Goal: Task Accomplishment & Management: Manage account settings

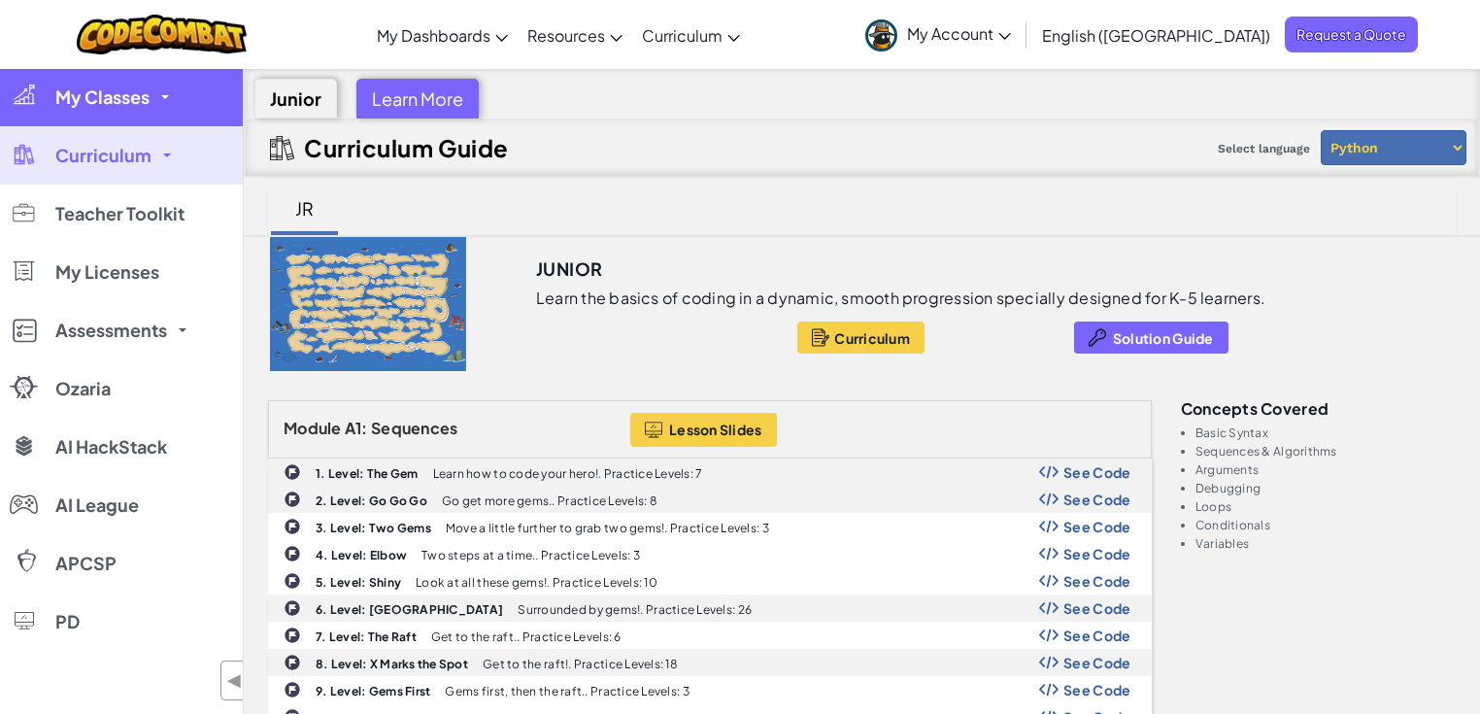
click at [169, 101] on link "My Classes" at bounding box center [121, 97] width 243 height 58
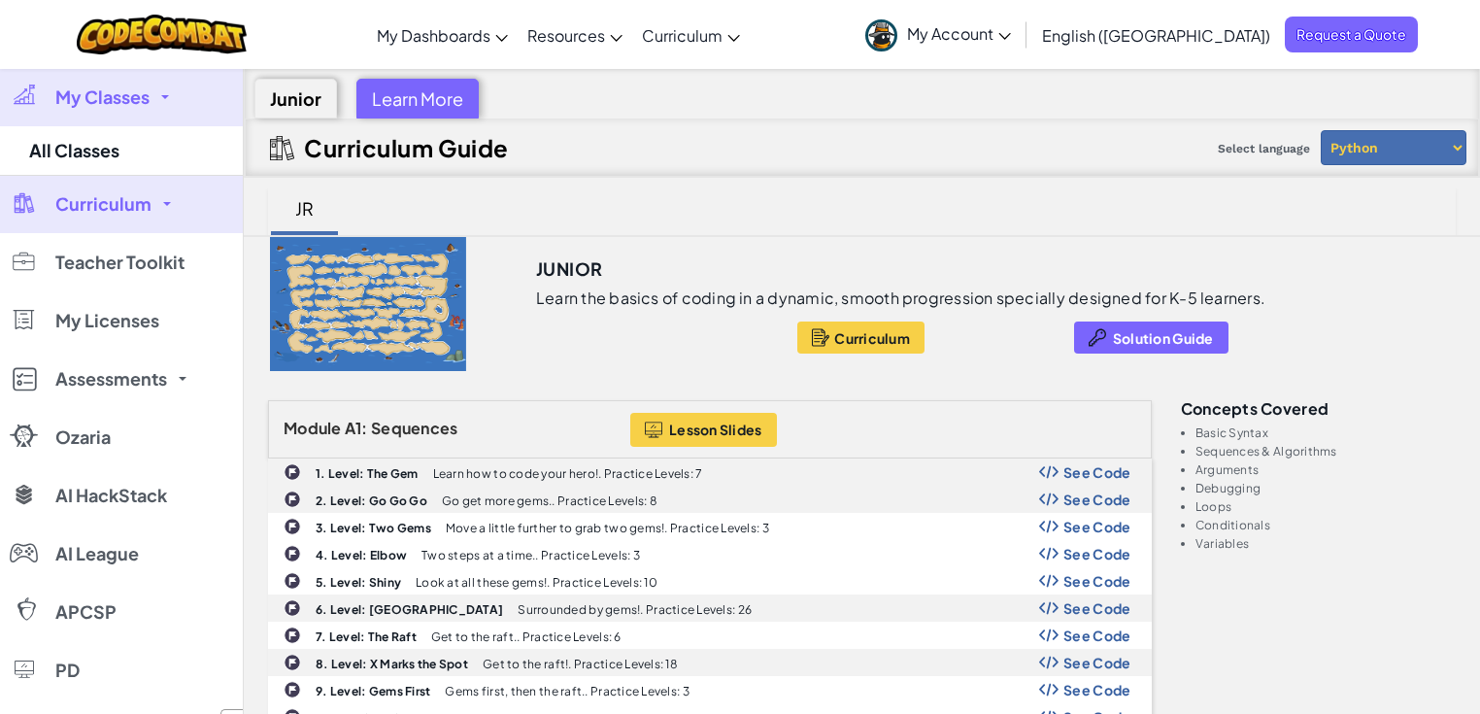
click at [143, 195] on span "Curriculum" at bounding box center [103, 203] width 96 height 17
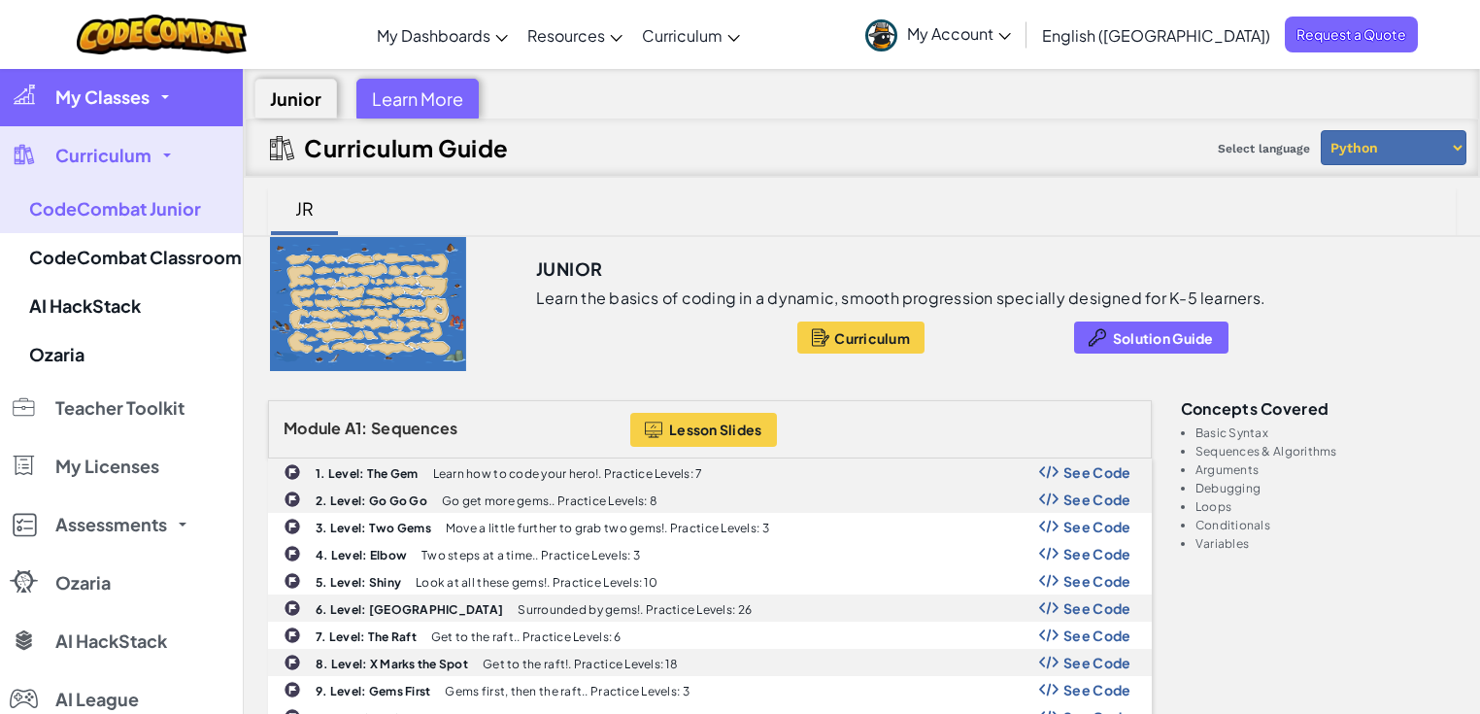
click at [148, 97] on span "My Classes" at bounding box center [102, 96] width 94 height 17
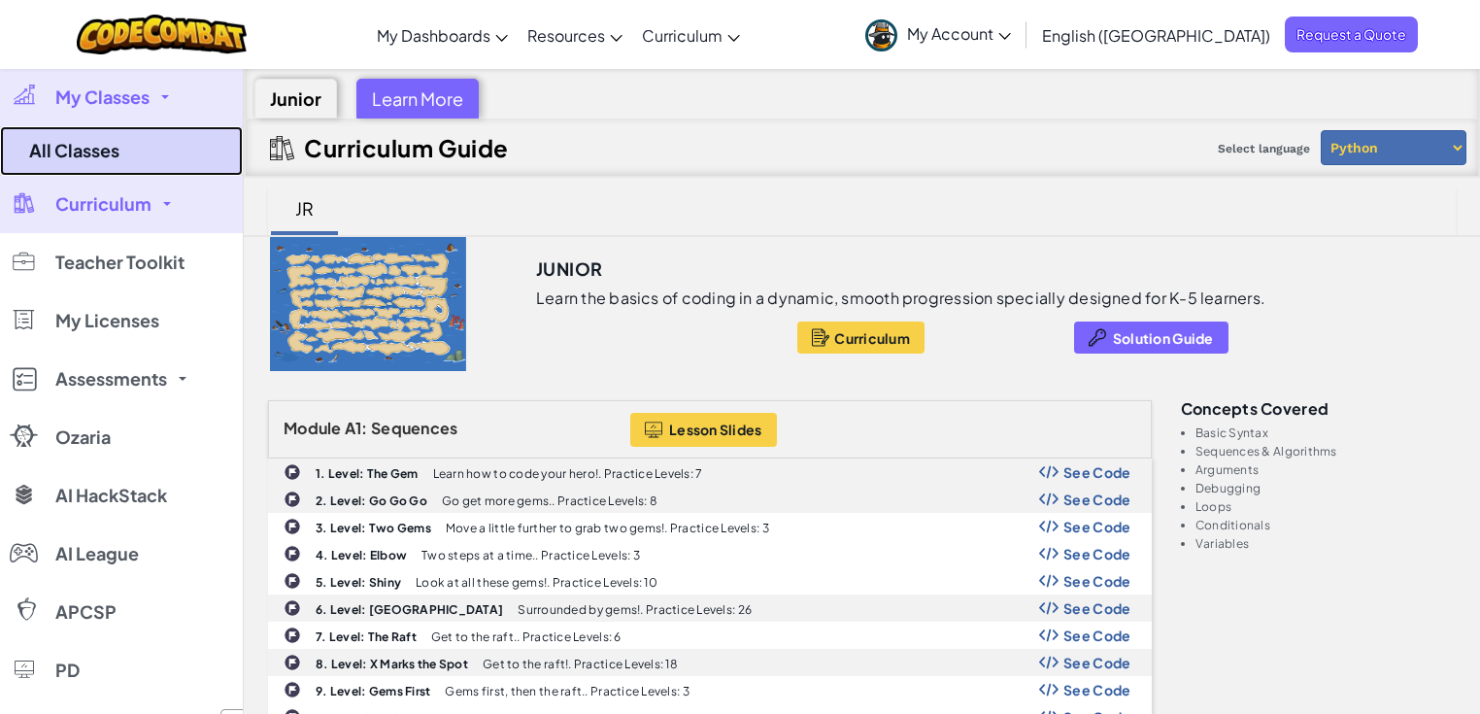
click at [151, 136] on link "All Classes" at bounding box center [121, 151] width 243 height 50
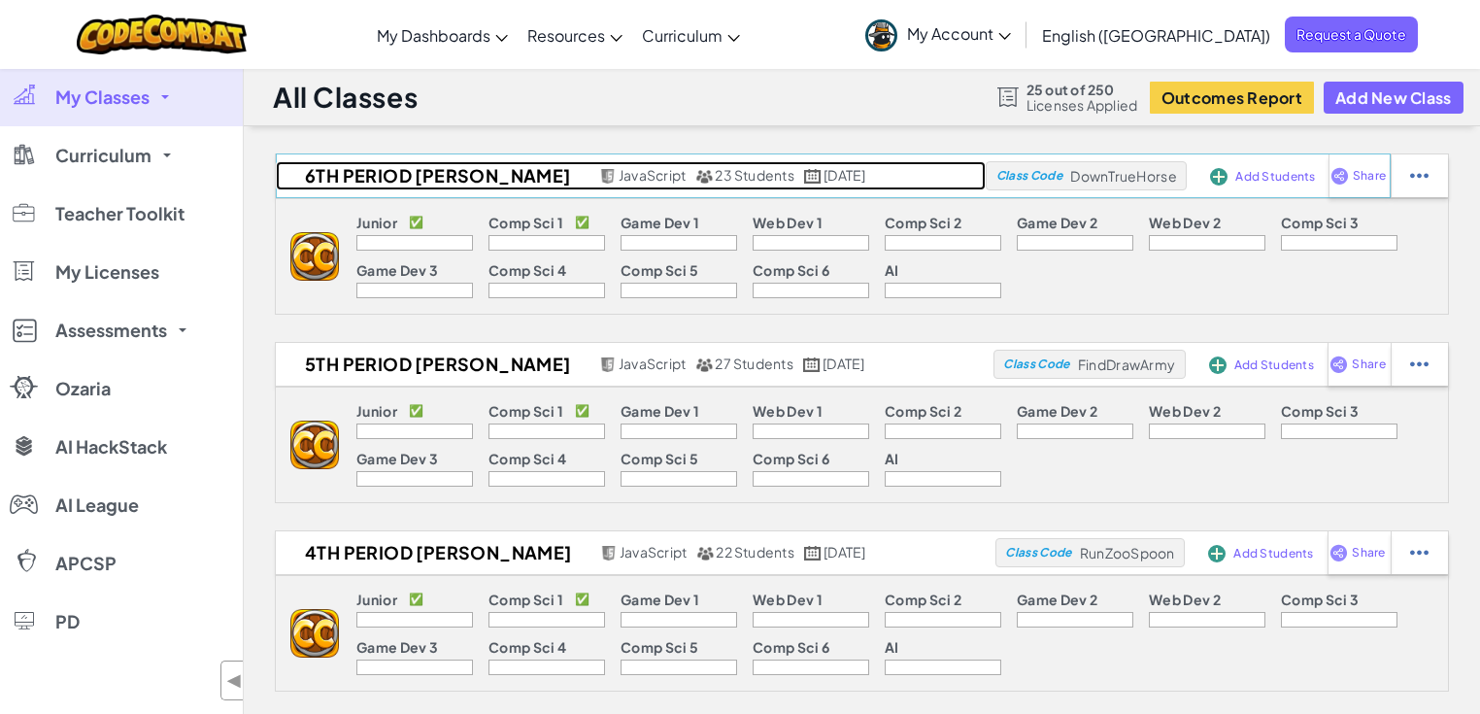
click at [427, 171] on h2 "6th Period Barrera" at bounding box center [435, 175] width 318 height 29
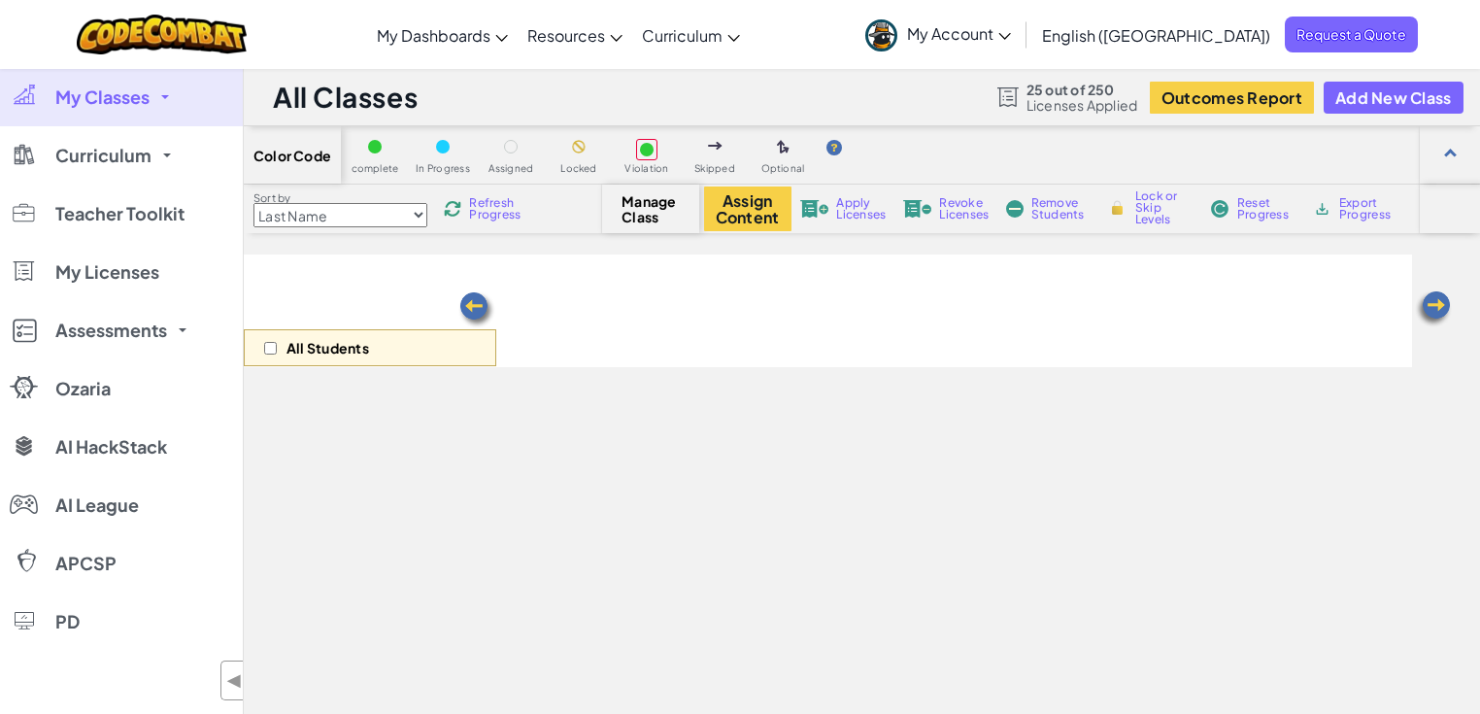
select select "560f1a9f22961295f9427742"
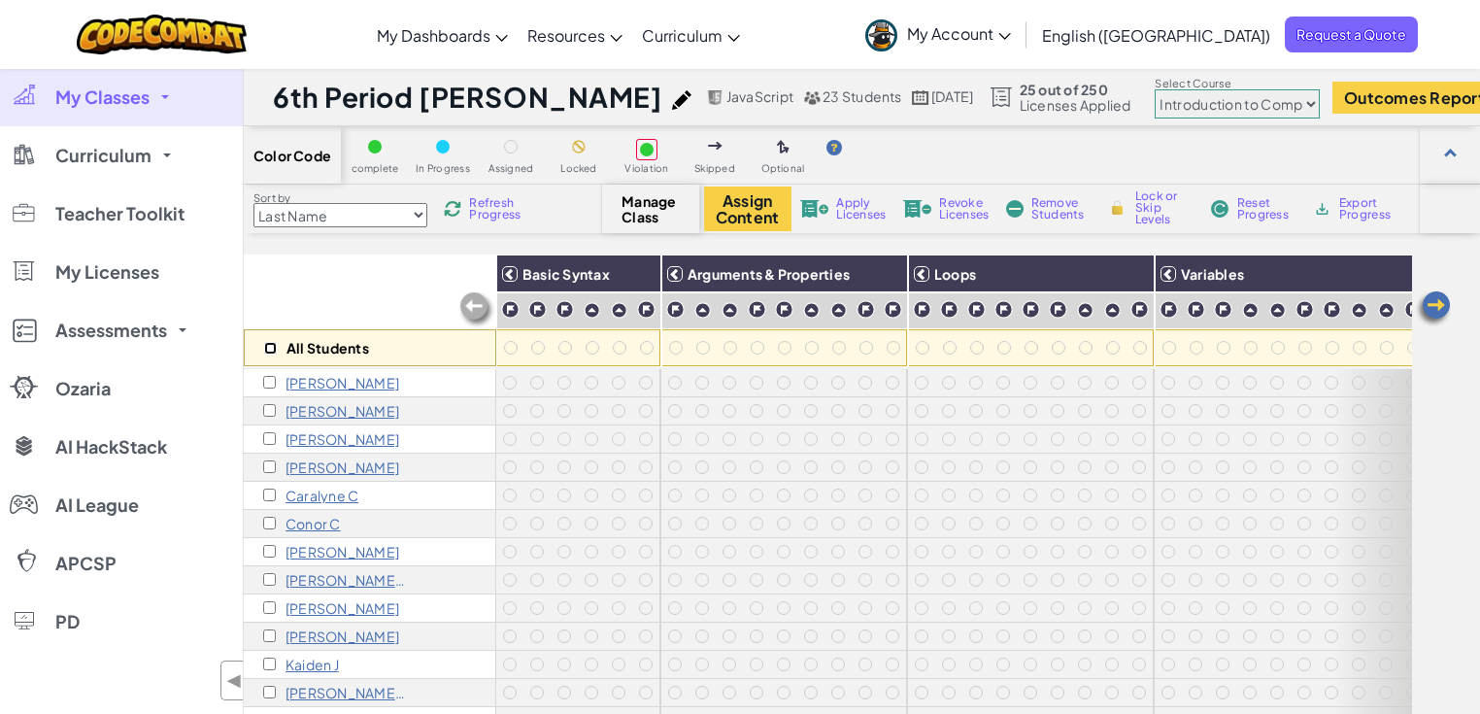
click at [273, 346] on input "checkbox" at bounding box center [270, 348] width 13 height 13
checkbox input "true"
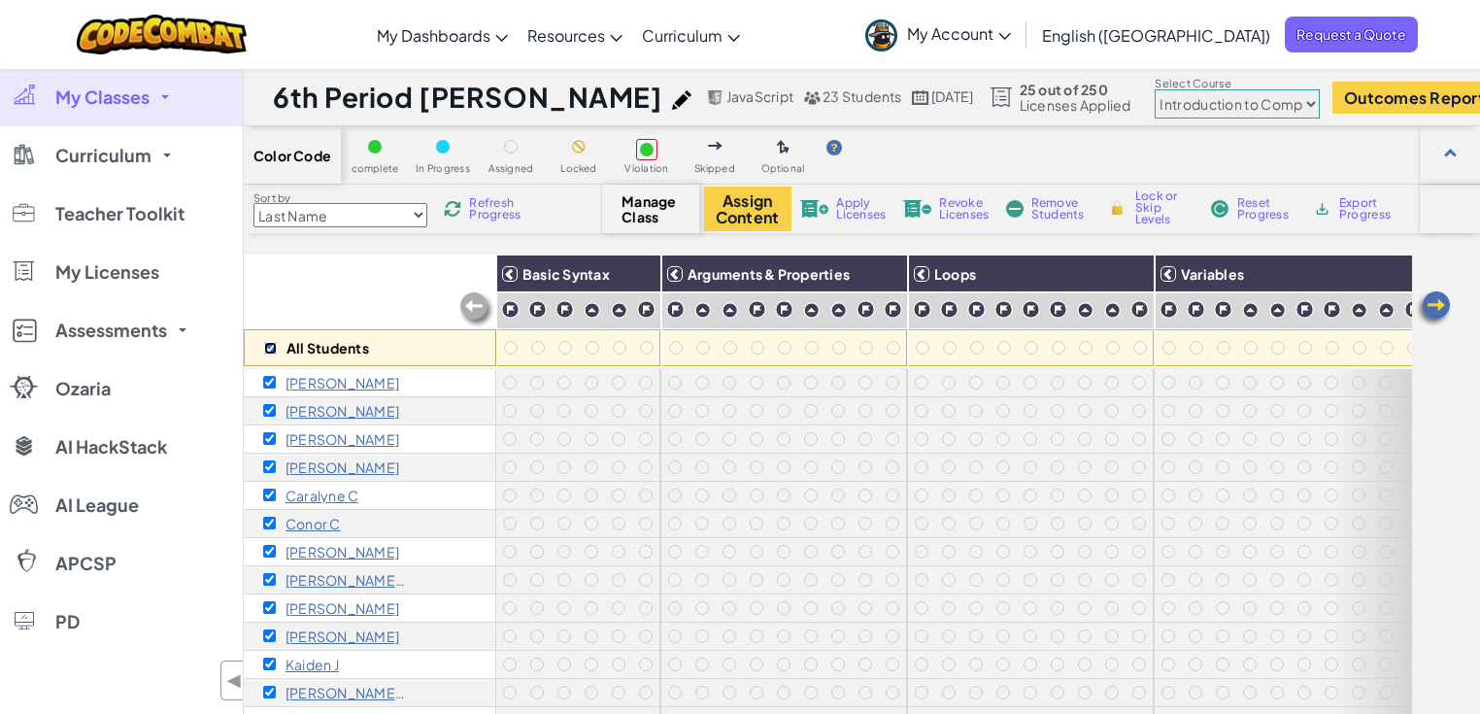
checkbox input "true"
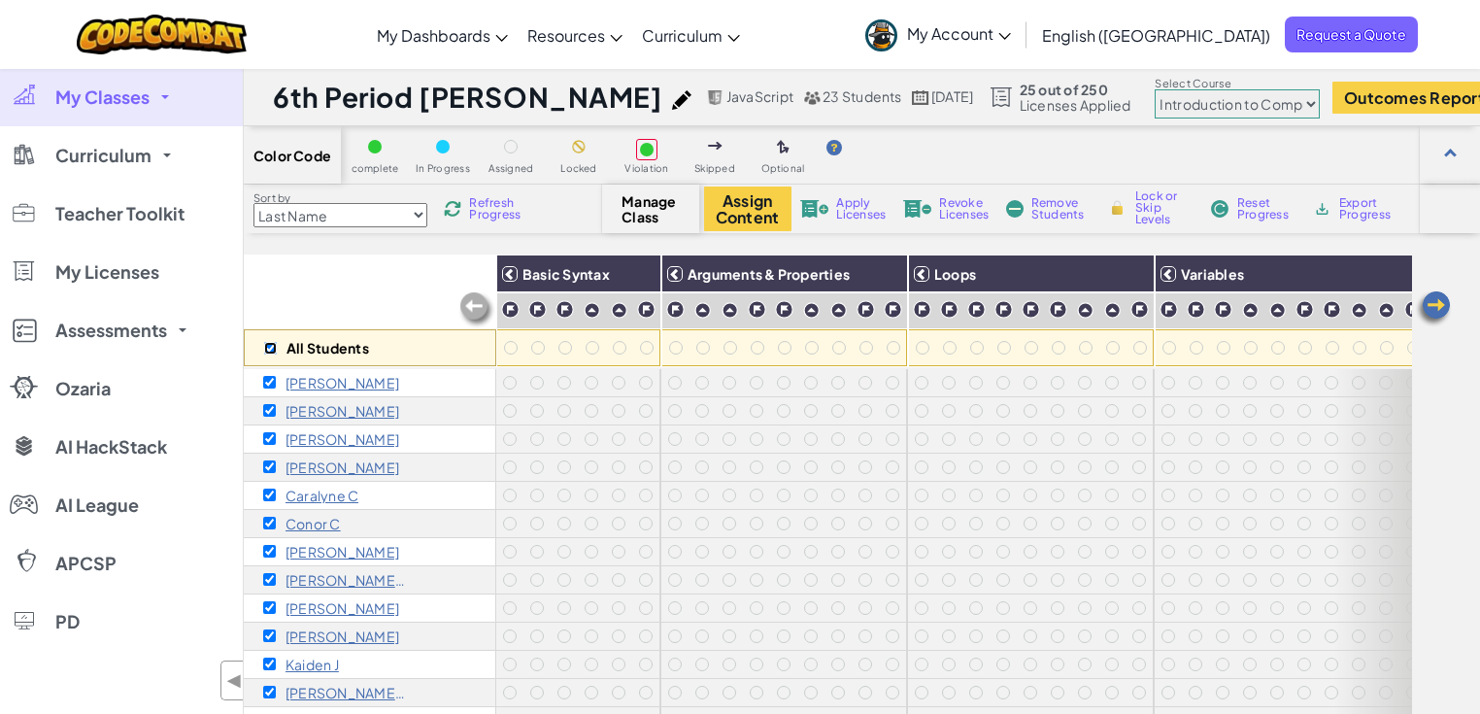
checkbox input "true"
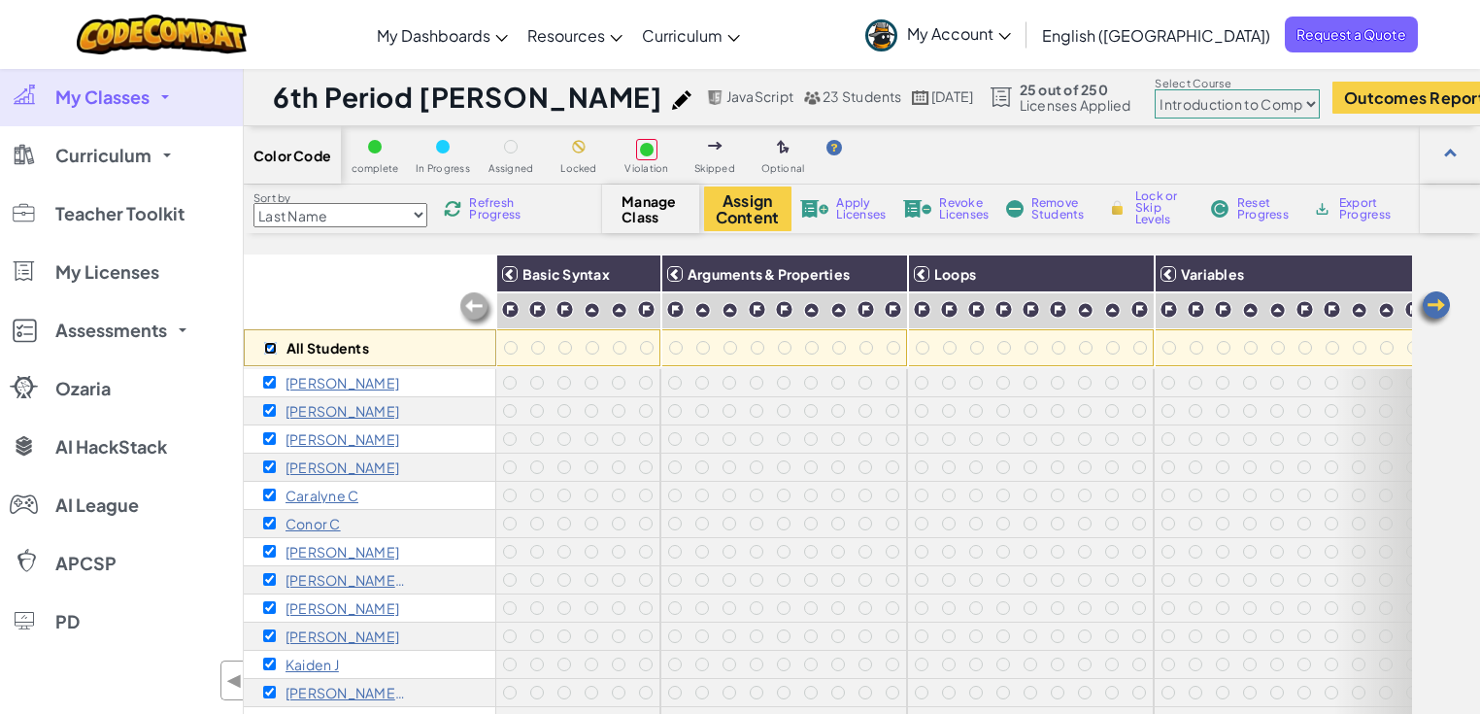
checkbox input "true"
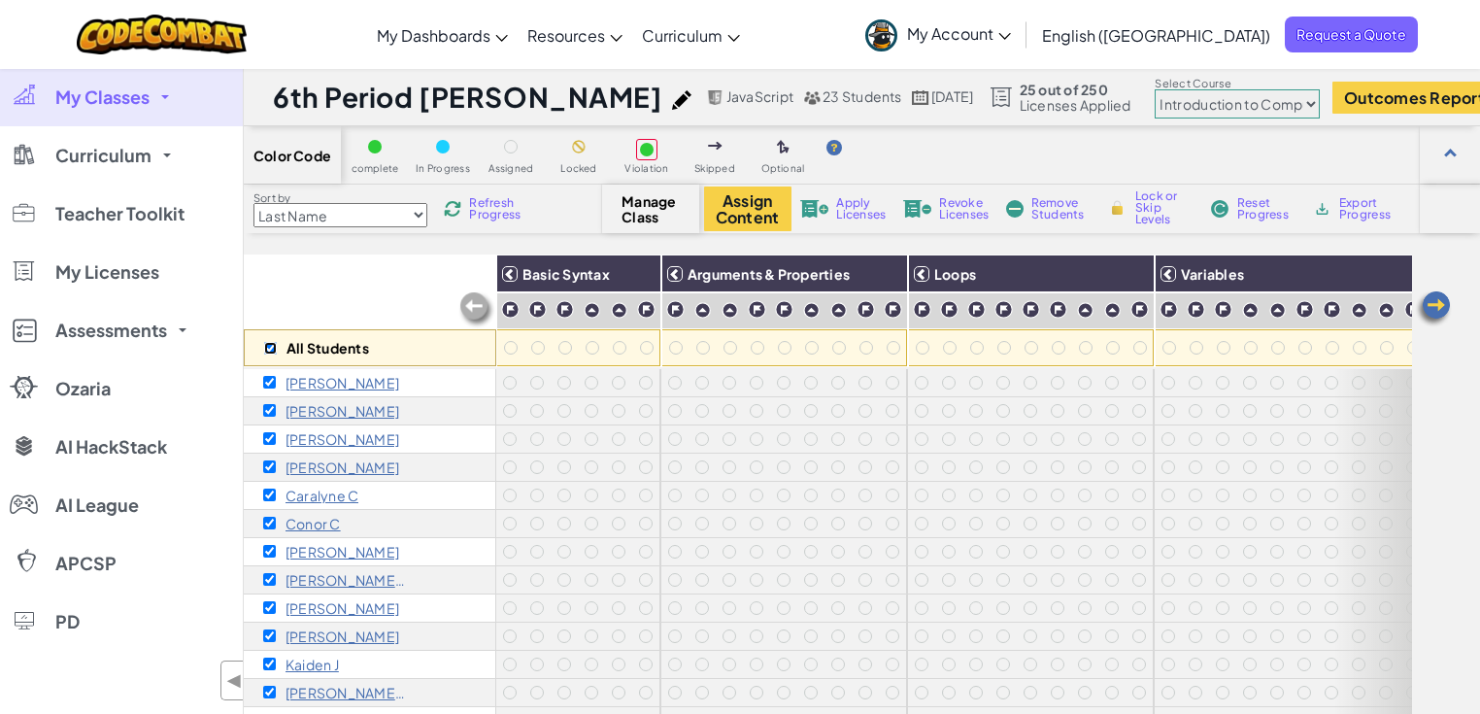
checkbox input "true"
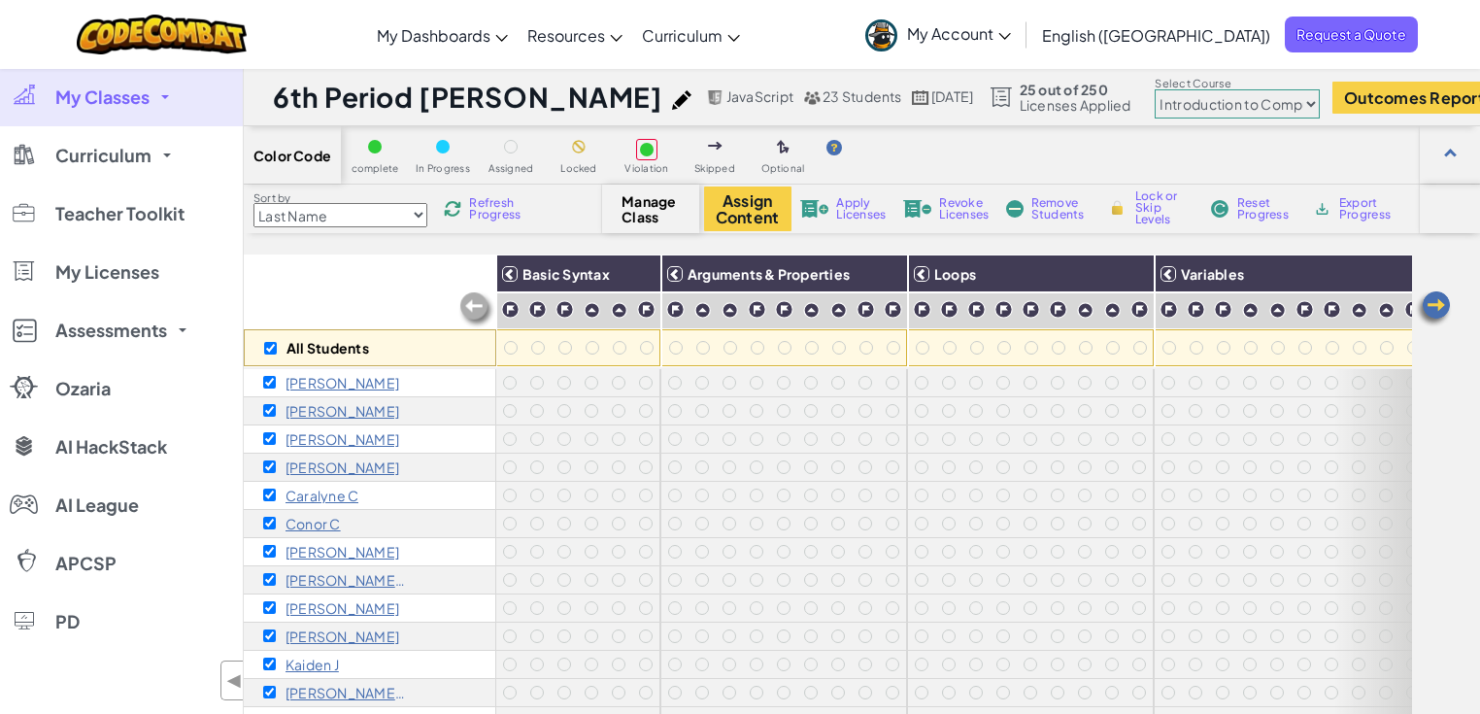
click at [855, 199] on span "Apply Licenses" at bounding box center [861, 208] width 50 height 23
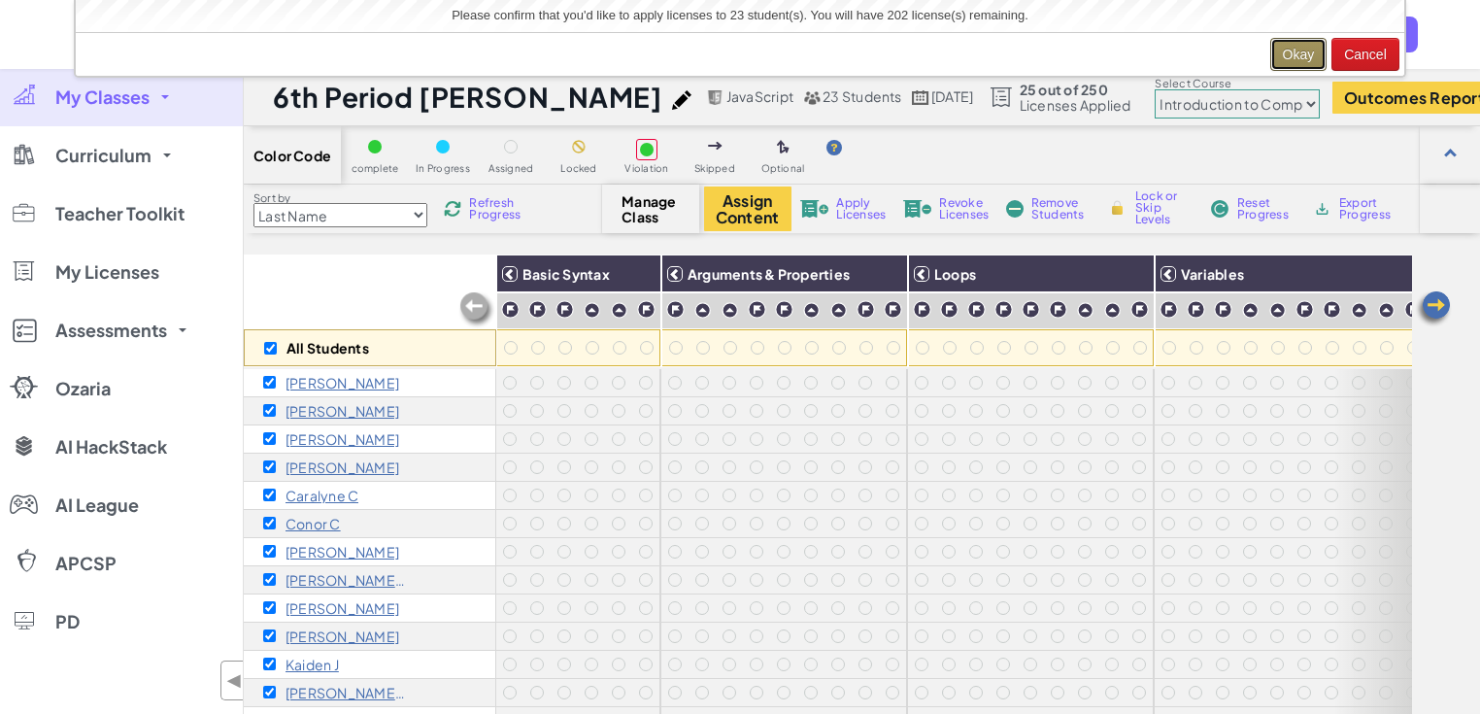
click at [1297, 52] on button "Okay" at bounding box center [1298, 54] width 57 height 33
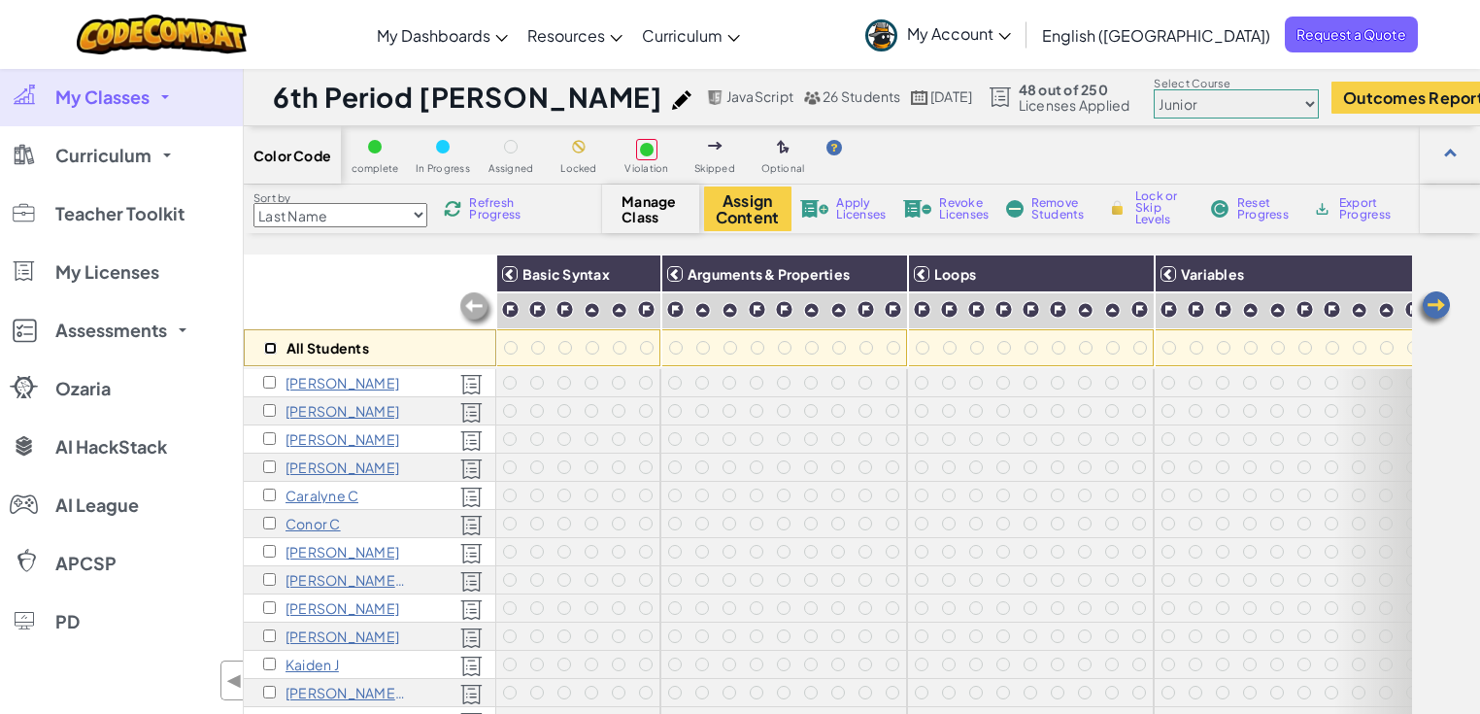
click at [272, 344] on input "checkbox" at bounding box center [270, 348] width 13 height 13
checkbox input "true"
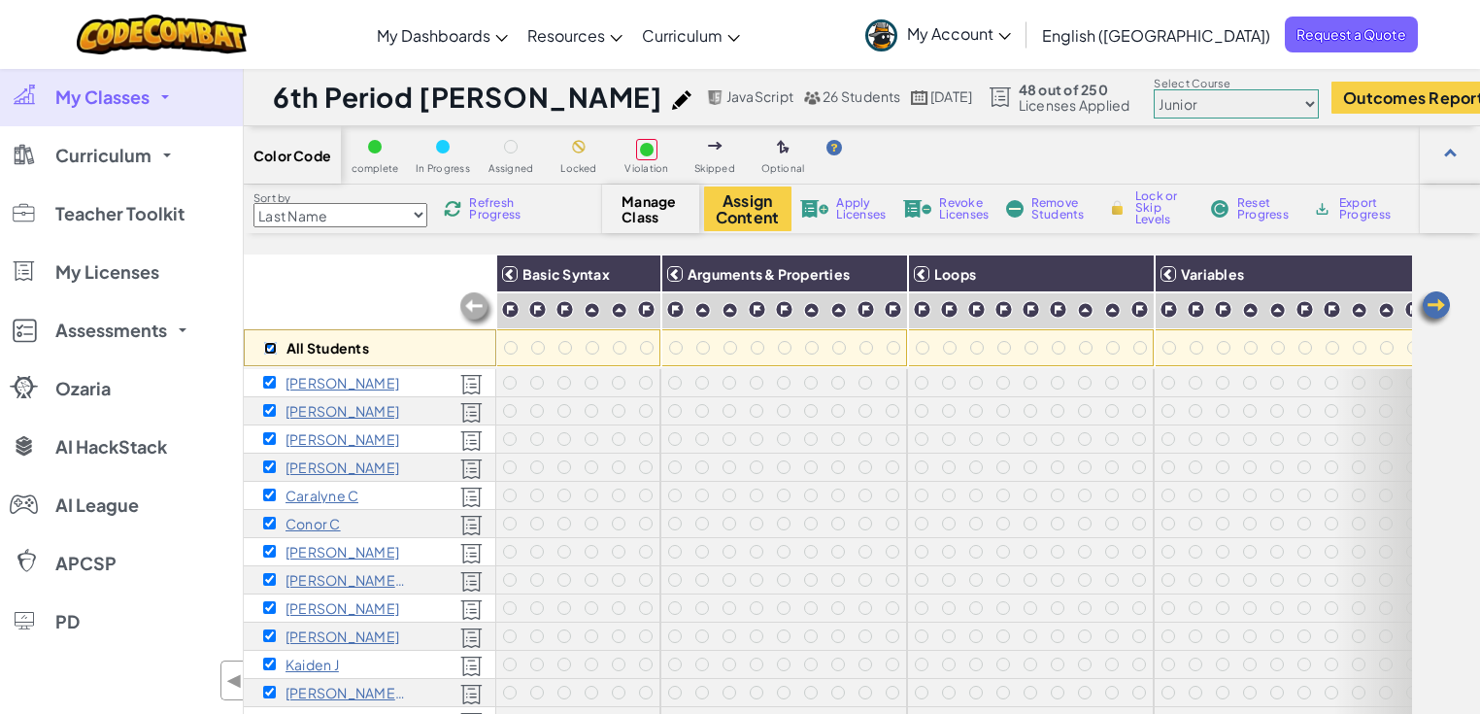
checkbox input "true"
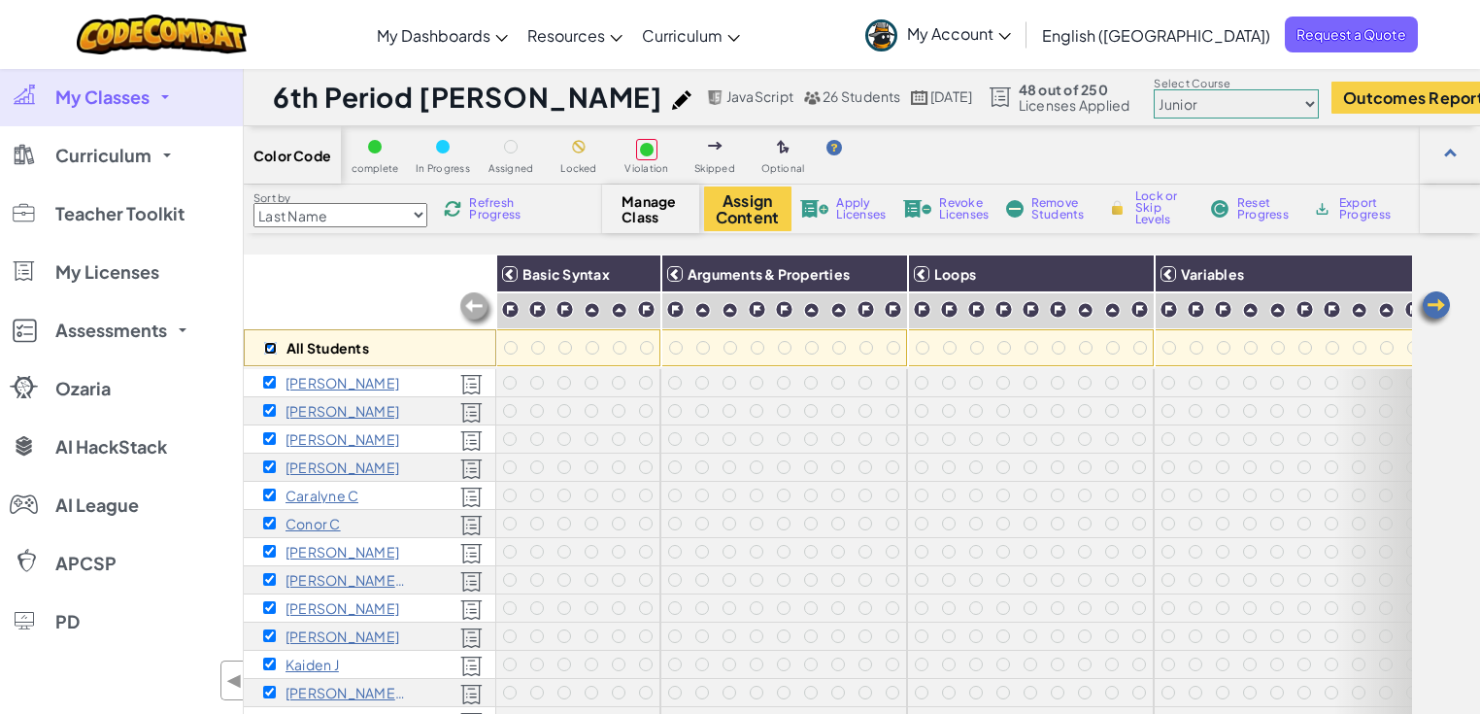
checkbox input "true"
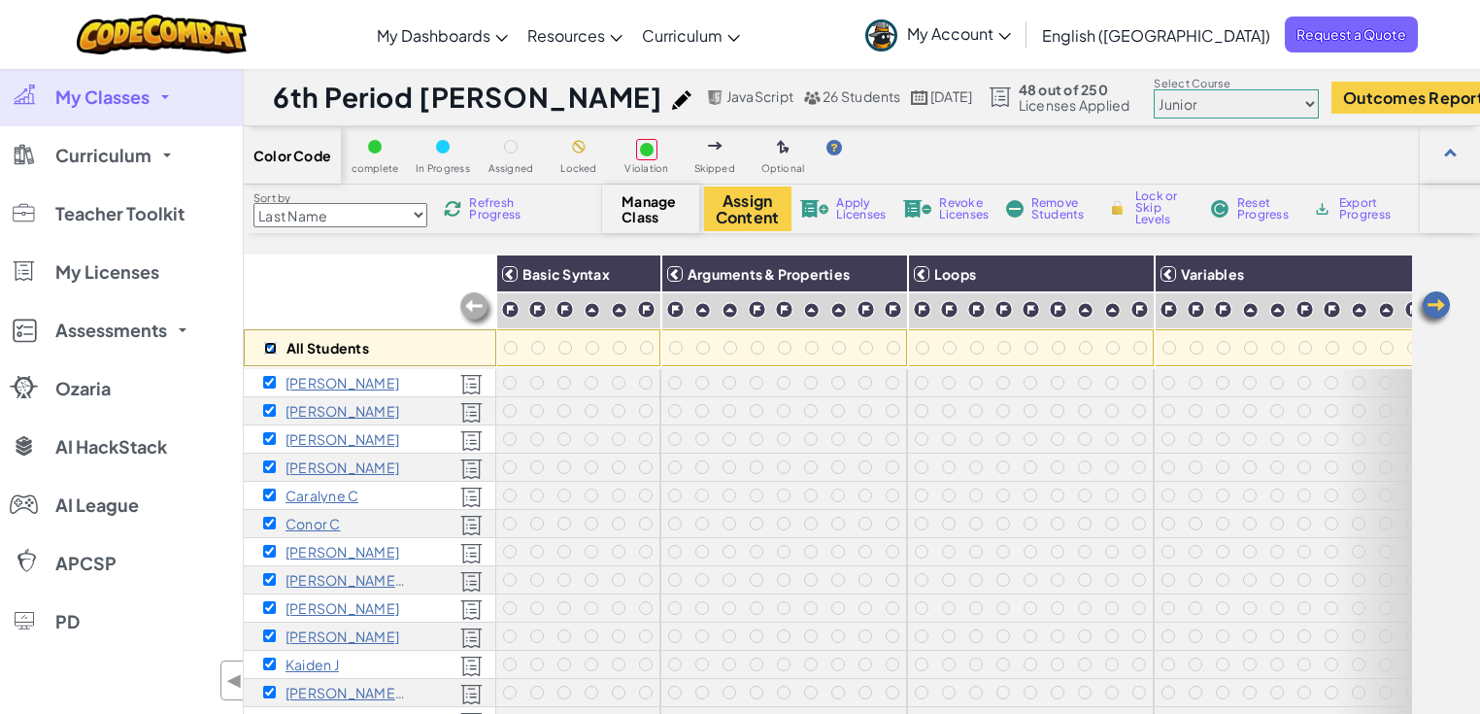
checkbox input "true"
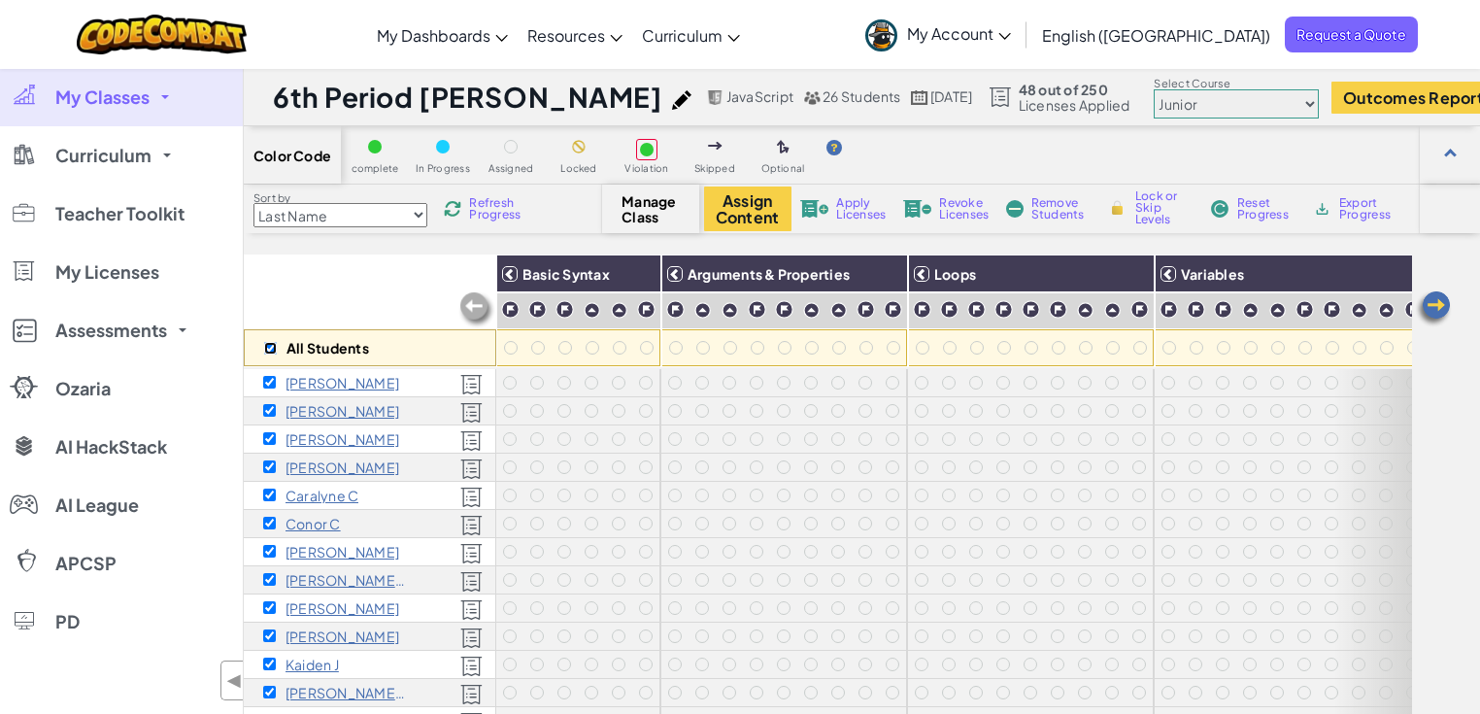
checkbox input "true"
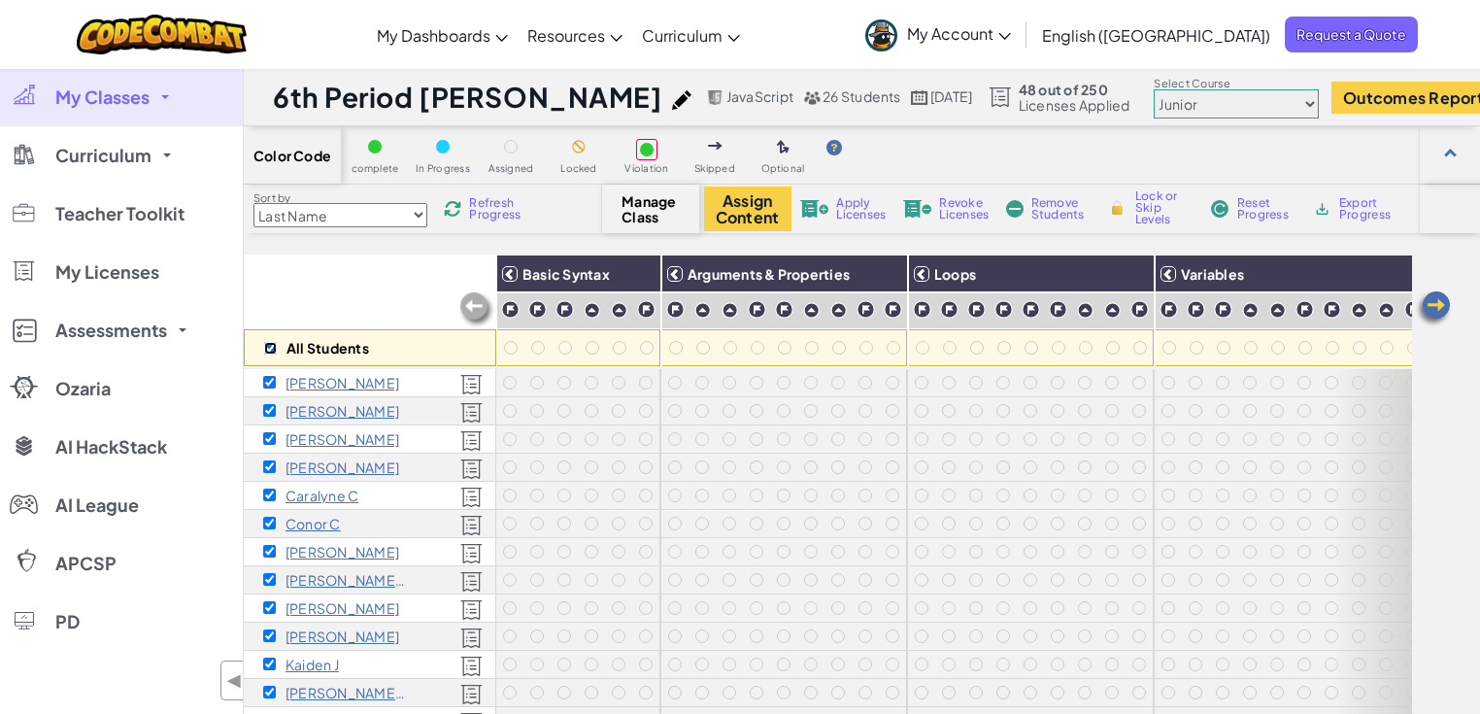
checkbox input "true"
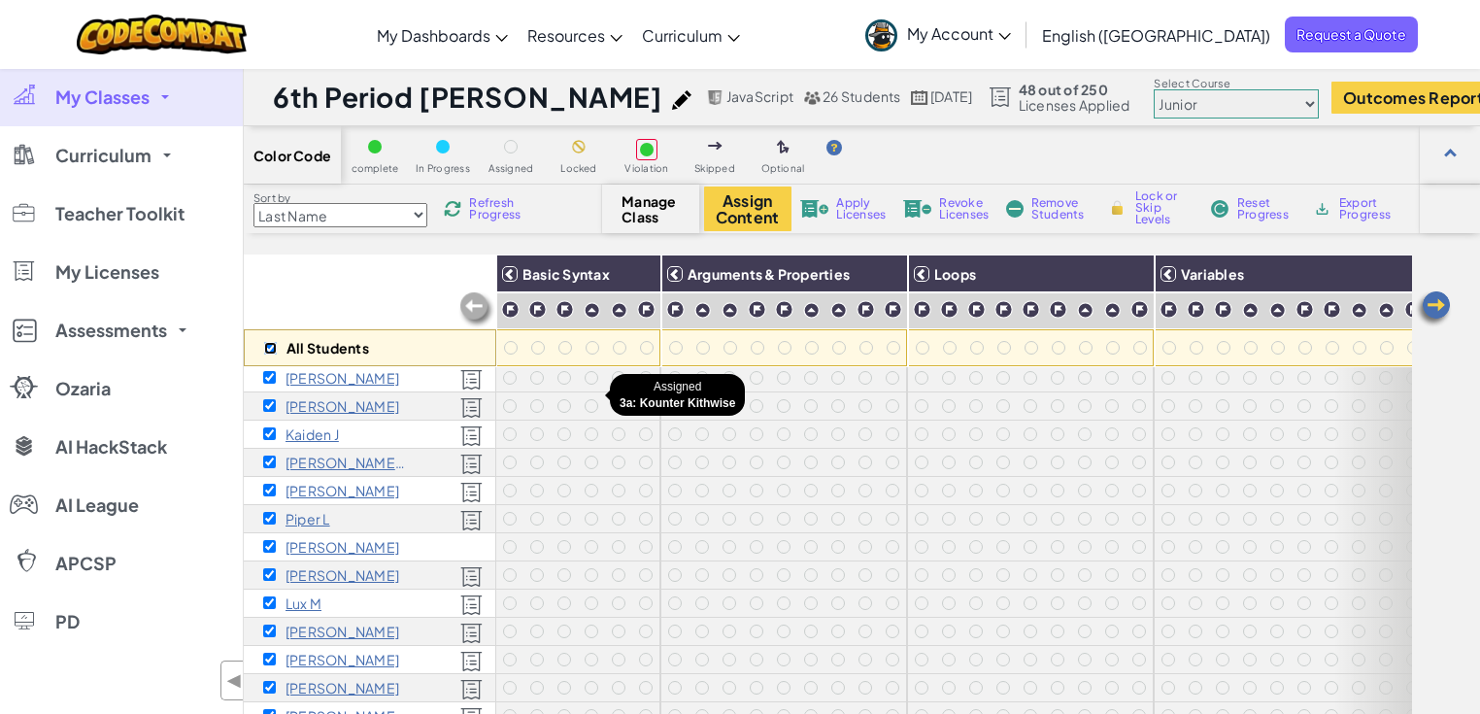
scroll to position [240, 0]
click at [851, 211] on span "Apply Licenses" at bounding box center [861, 208] width 50 height 23
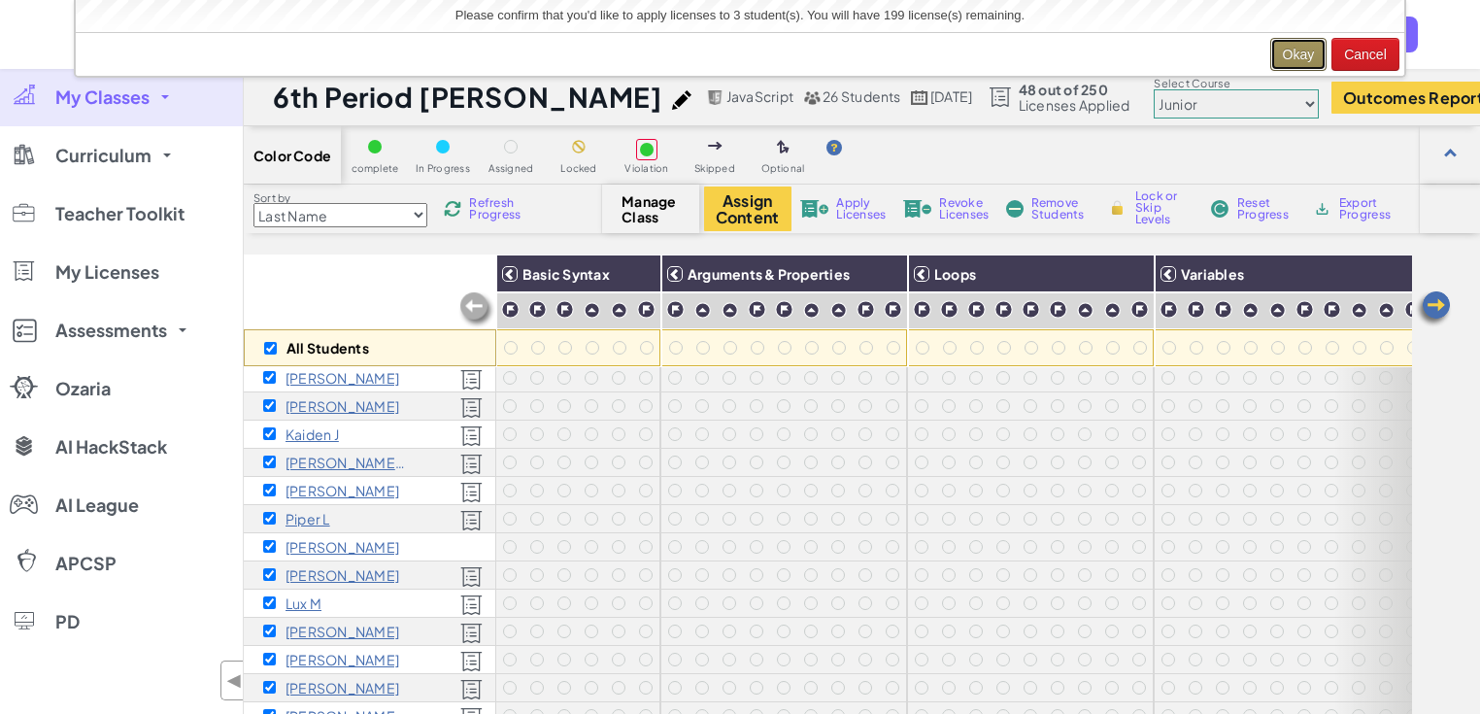
click at [1290, 48] on button "Okay" at bounding box center [1298, 54] width 57 height 33
